Goal: Information Seeking & Learning: Learn about a topic

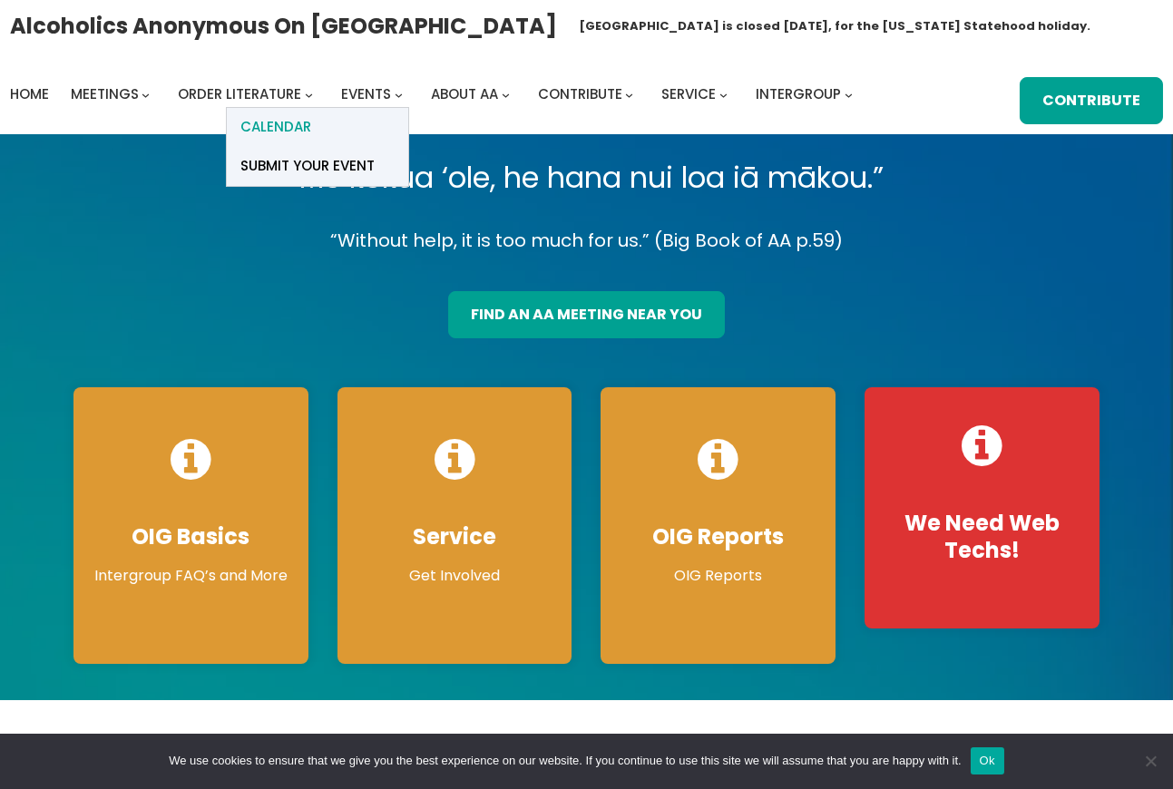
click at [289, 127] on span "Calendar" at bounding box center [275, 126] width 71 height 25
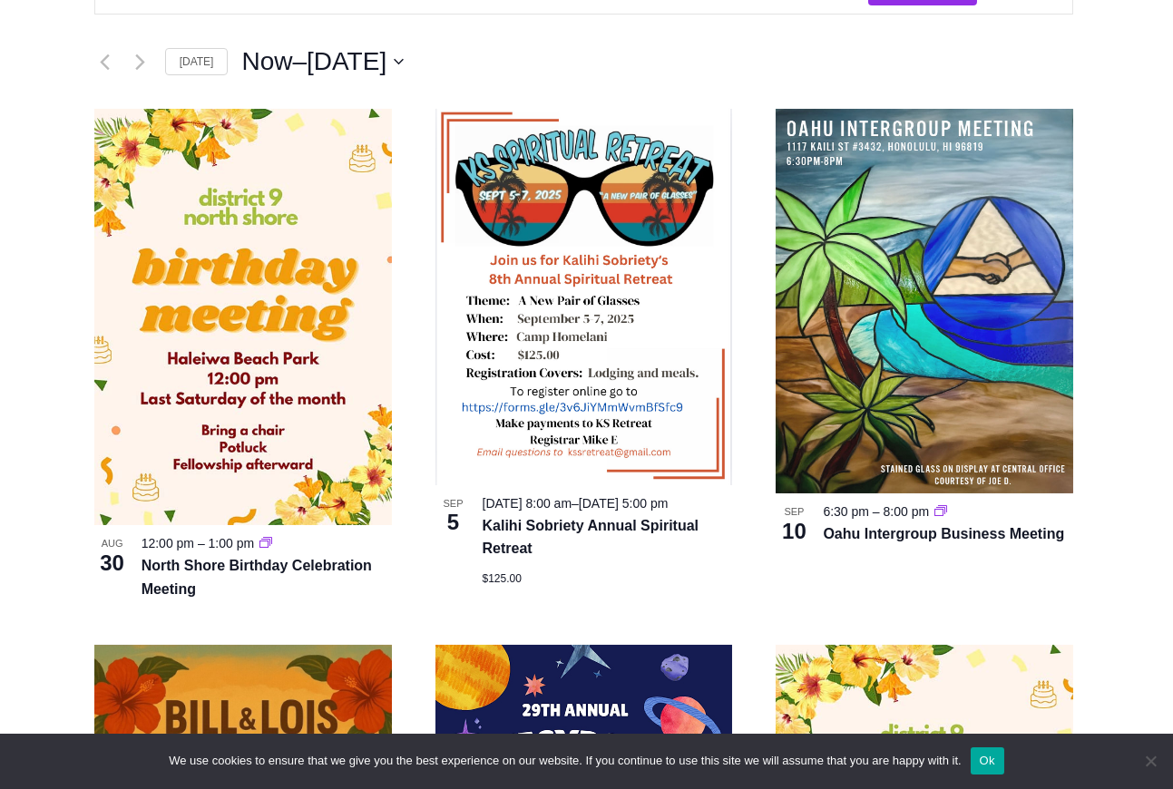
scroll to position [508, 3]
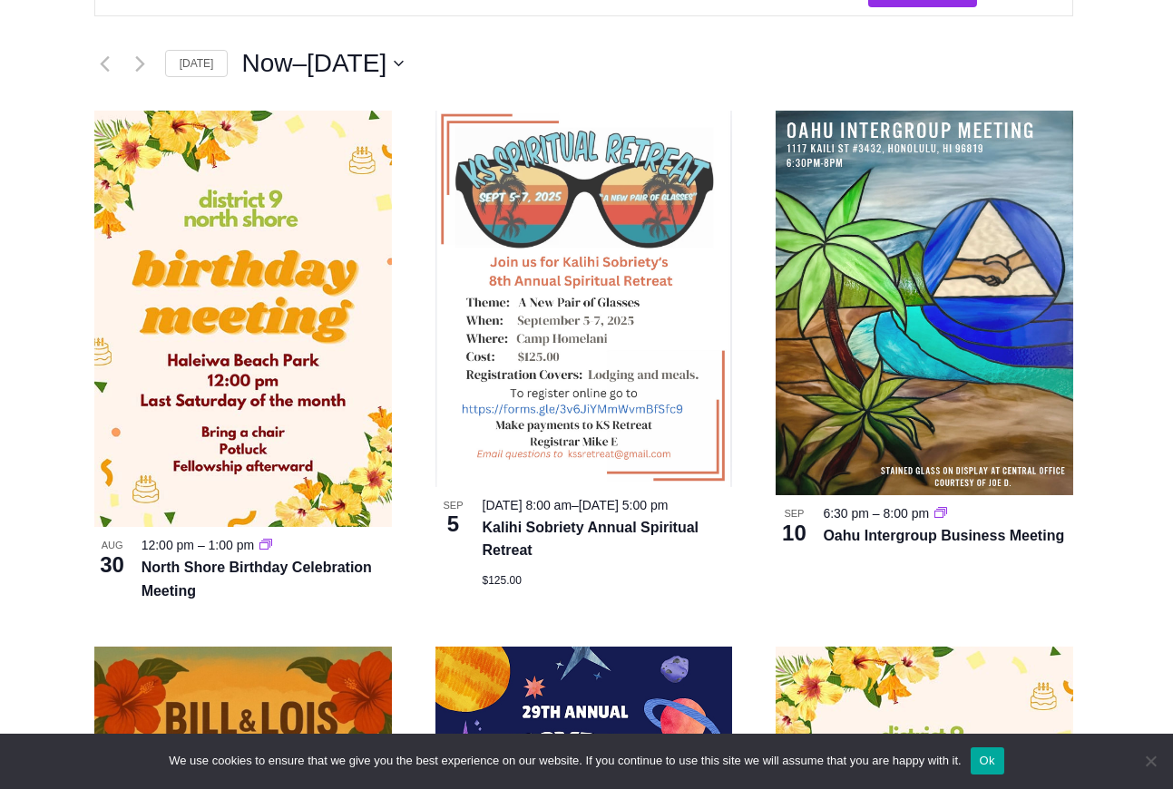
click at [565, 405] on img at bounding box center [585, 299] width 298 height 377
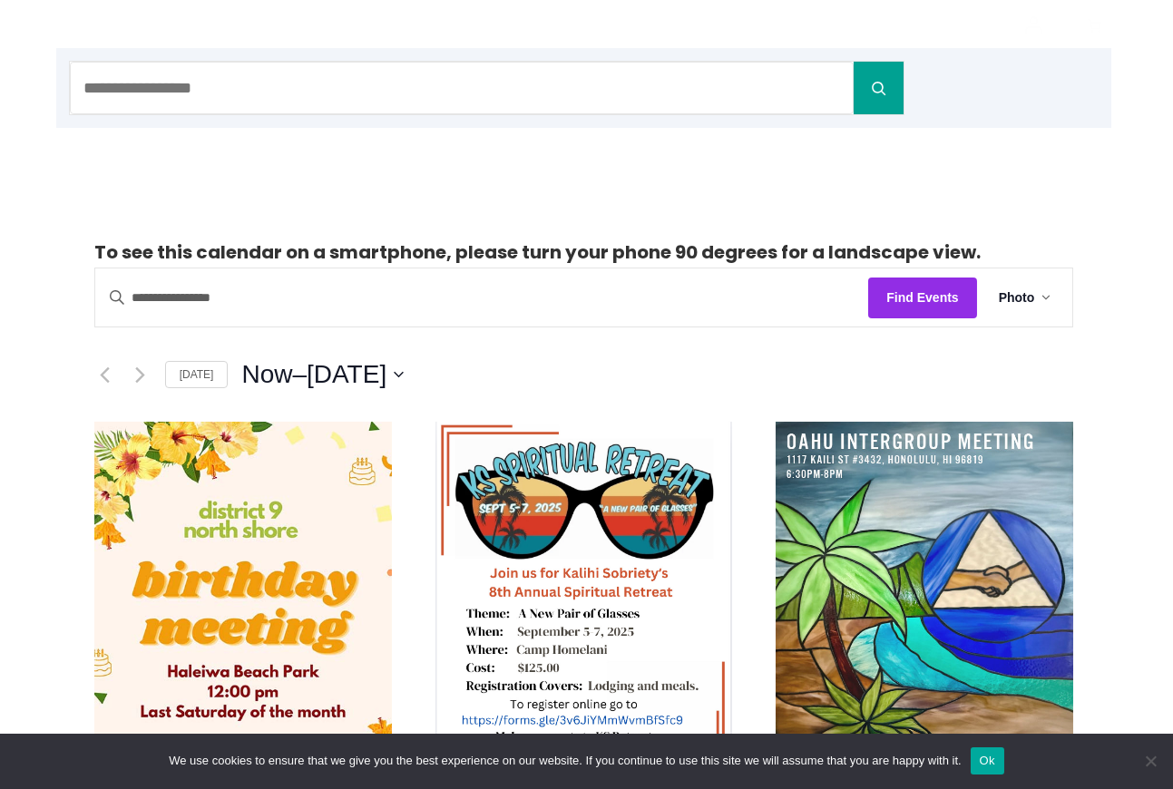
scroll to position [193, 3]
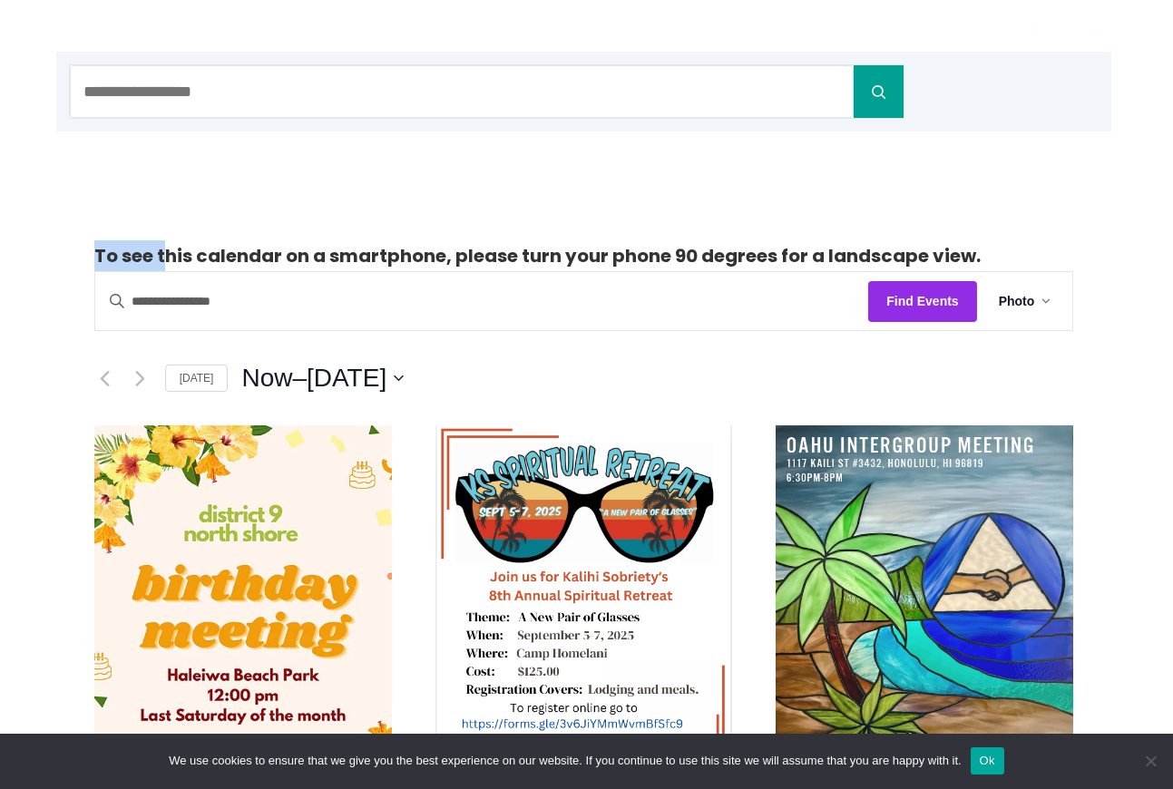
drag, startPoint x: 158, startPoint y: 259, endPoint x: 201, endPoint y: 223, distance: 55.4
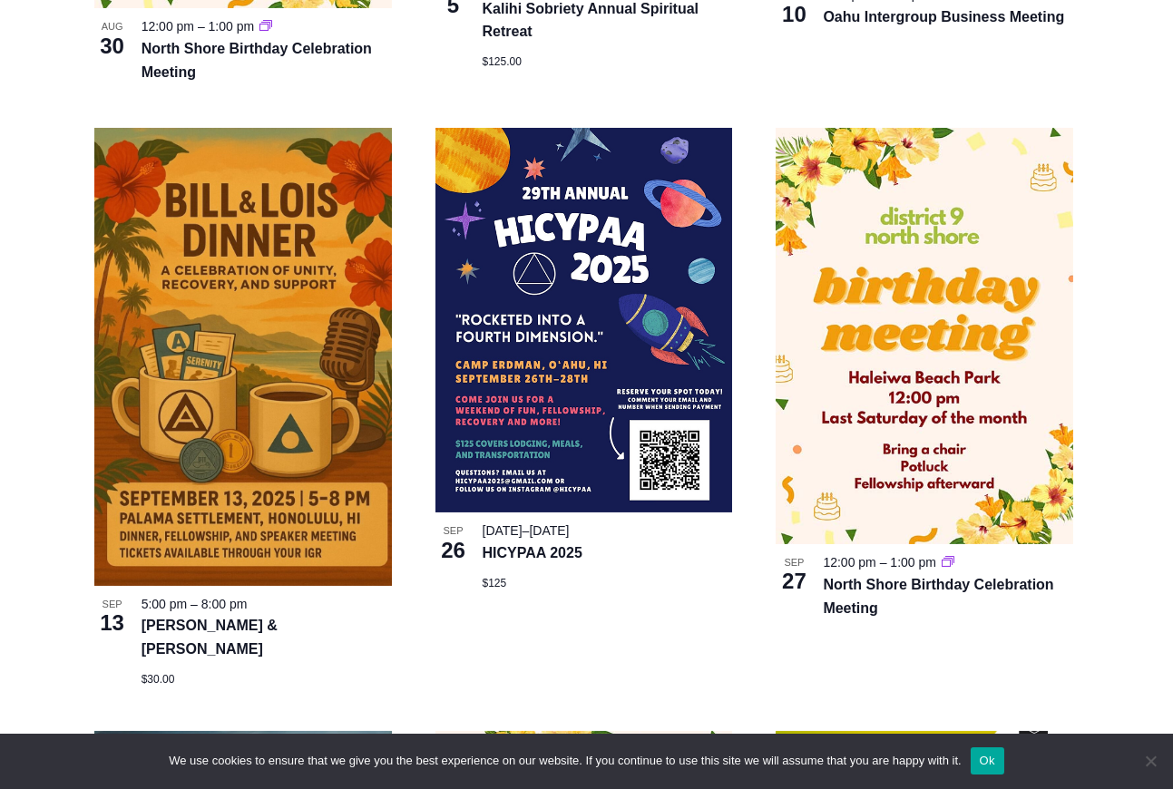
scroll to position [1037, 3]
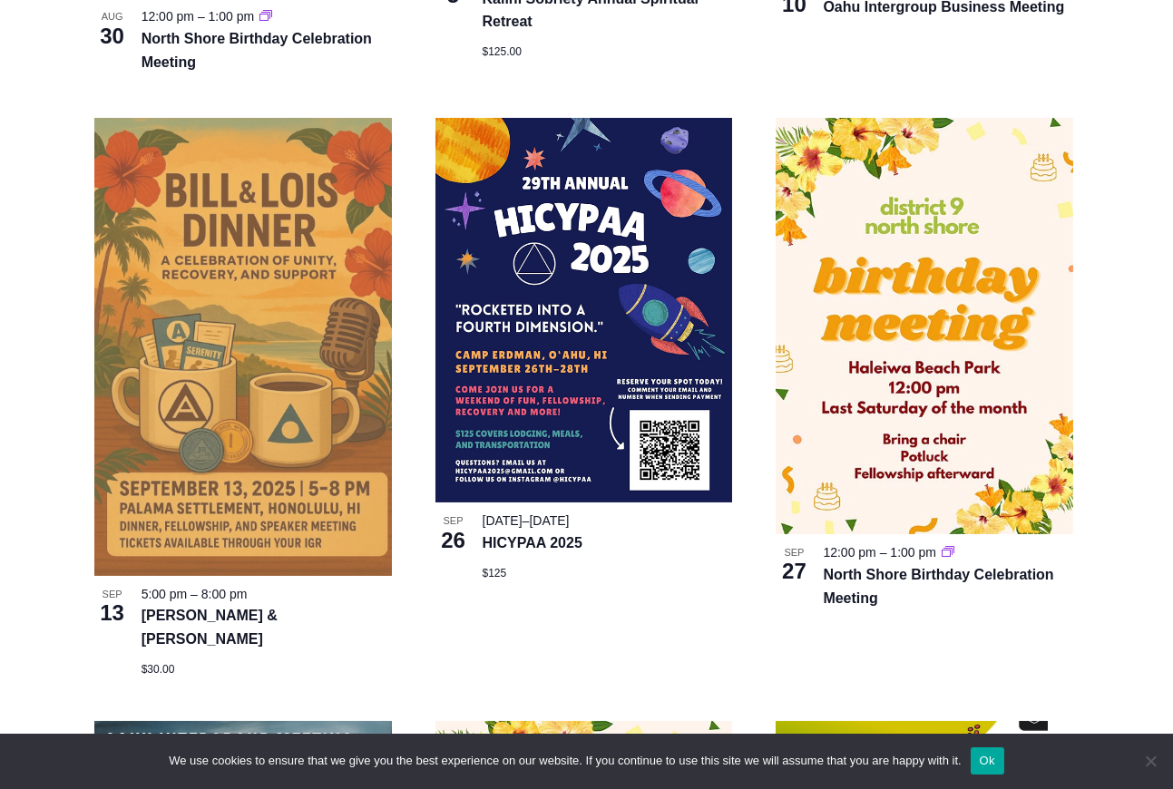
click at [283, 412] on img at bounding box center [243, 347] width 298 height 458
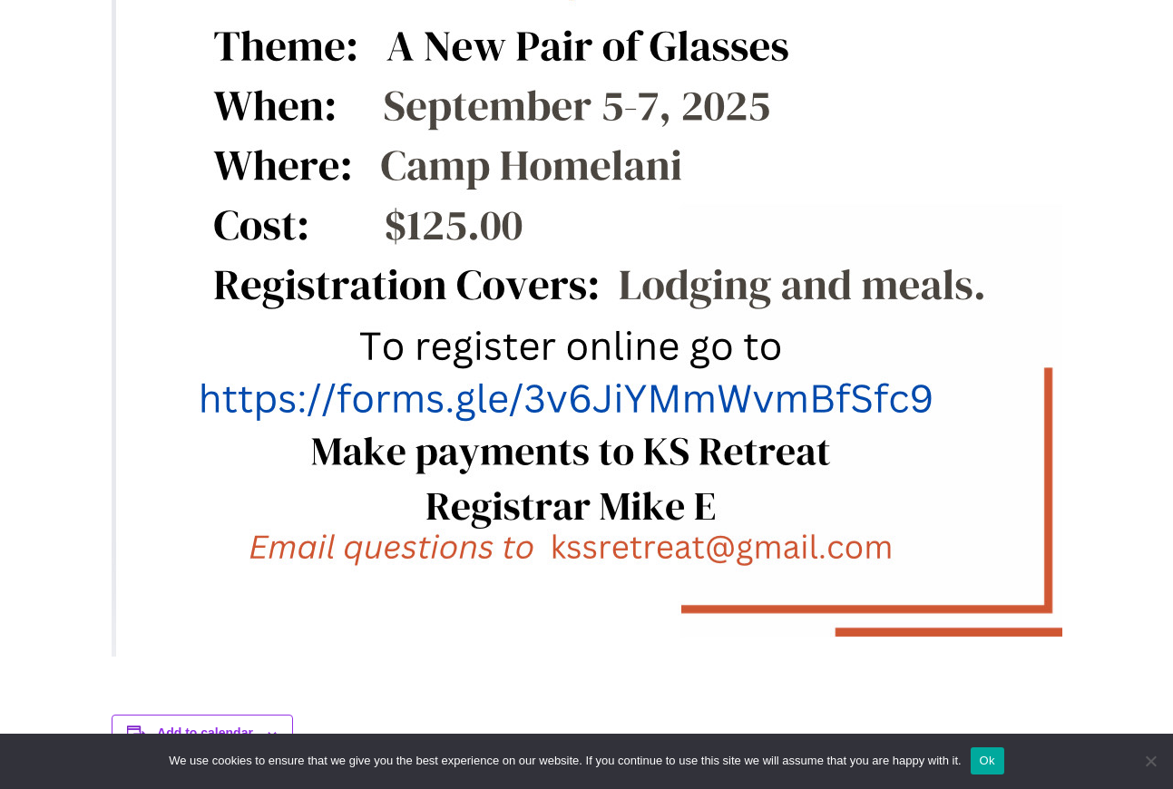
scroll to position [1238, 0]
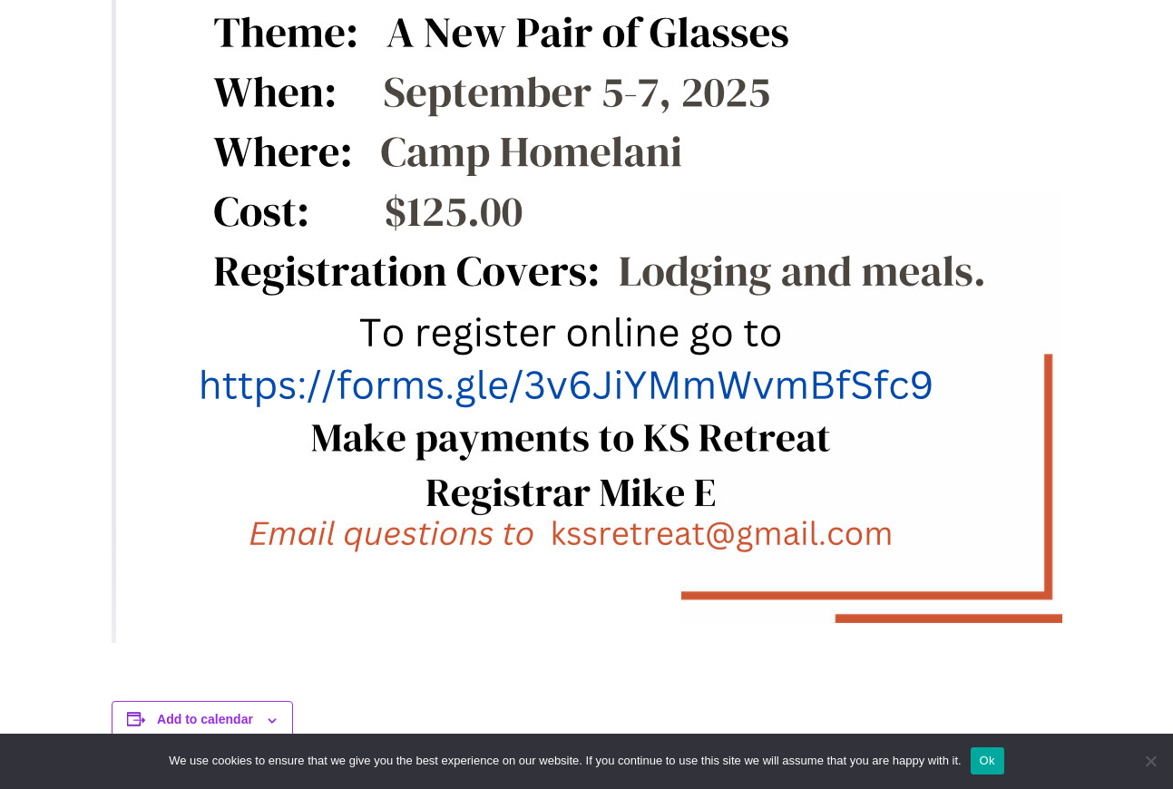
click at [563, 384] on img at bounding box center [604, 20] width 985 height 1246
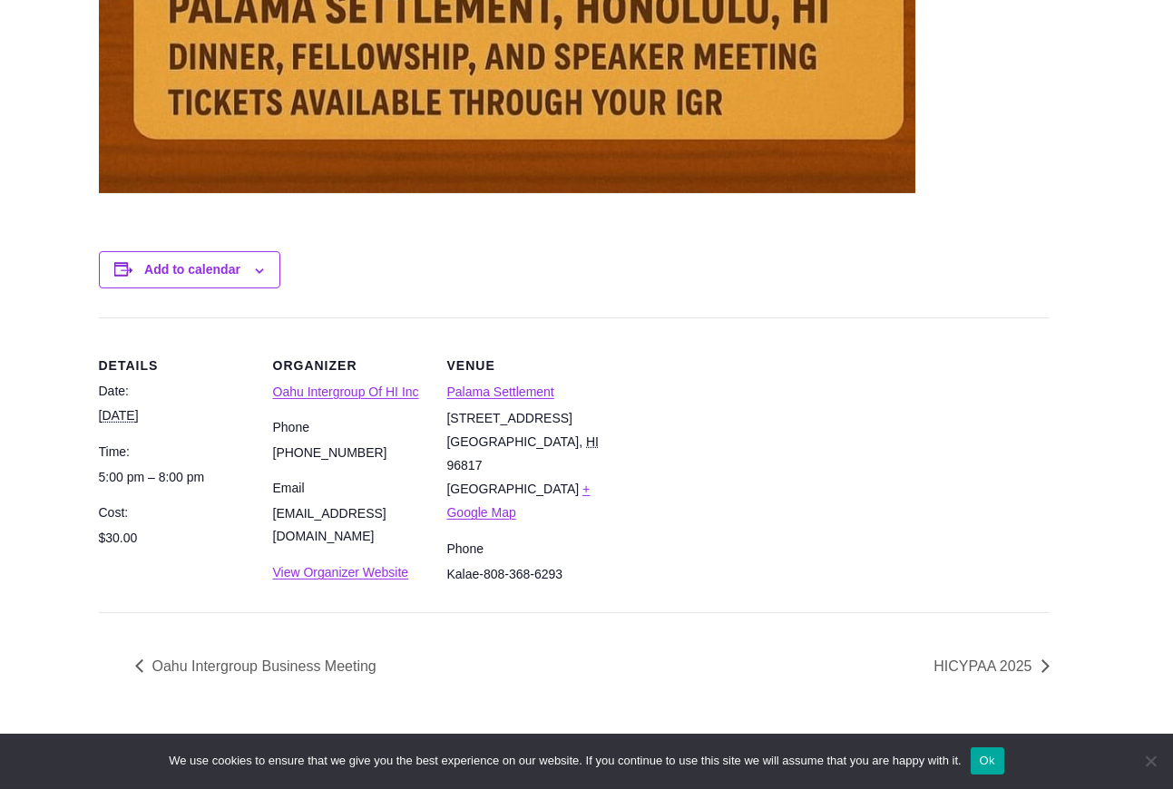
scroll to position [1710, 13]
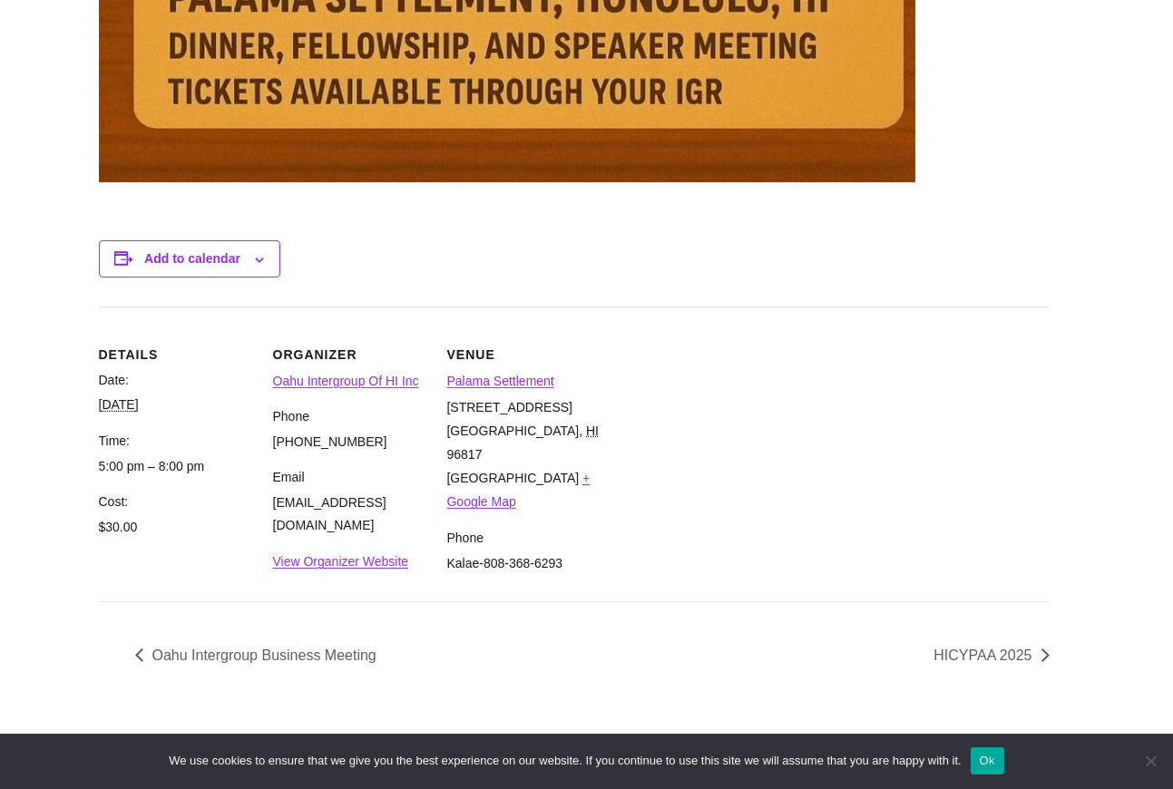
drag, startPoint x: 125, startPoint y: 545, endPoint x: 135, endPoint y: 532, distance: 16.9
click at [136, 533] on div "Details Date: [DATE] Time: 5:00 pm – 8:00 pm Cost: $30.00" at bounding box center [175, 454] width 152 height 295
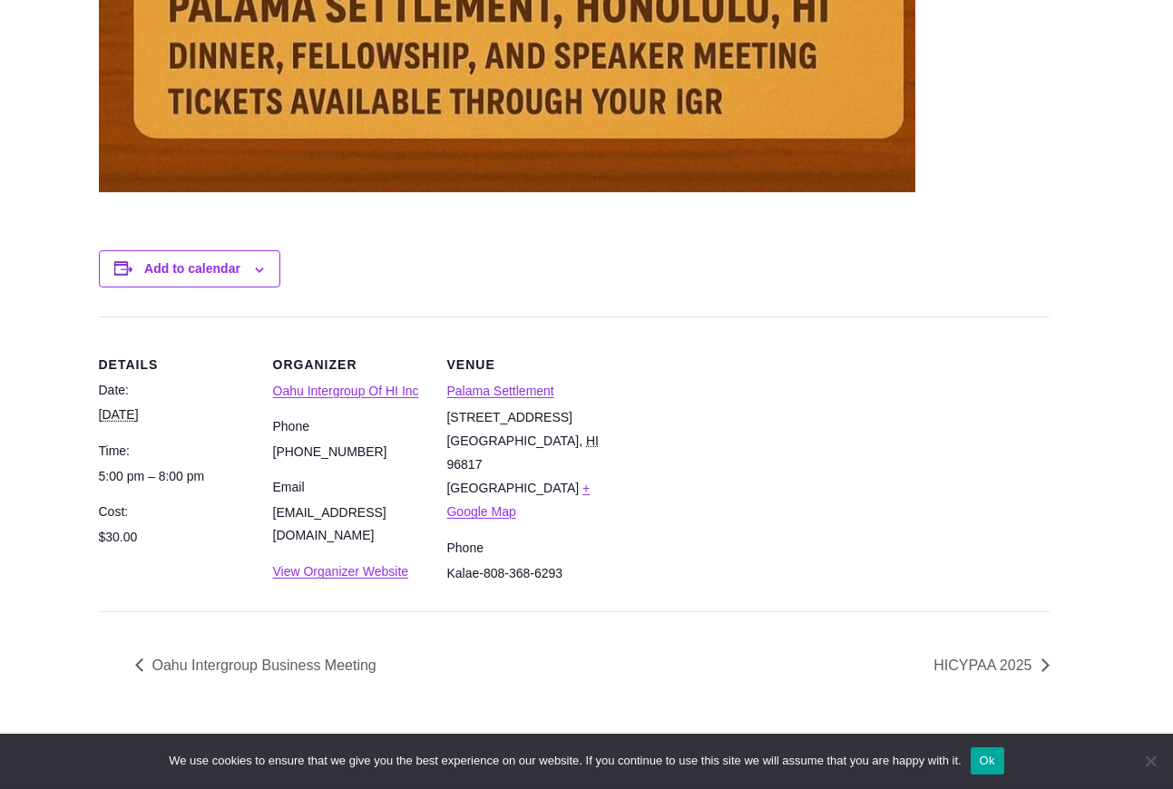
scroll to position [1712, 13]
